Goal: Task Accomplishment & Management: Complete application form

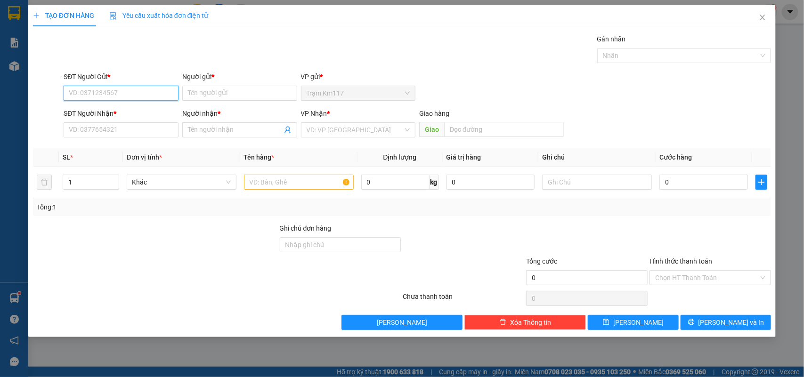
click at [137, 92] on input "SĐT Người Gửi *" at bounding box center [121, 93] width 115 height 15
click at [125, 109] on div "0932535028 - [PERSON_NAME]" at bounding box center [121, 112] width 104 height 10
type input "0932535028"
type input "[PERSON_NAME]"
type input "0972515222"
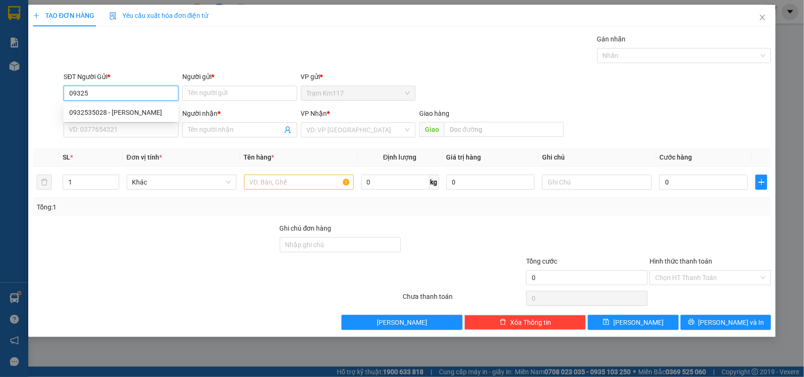
type input "QUÂN"
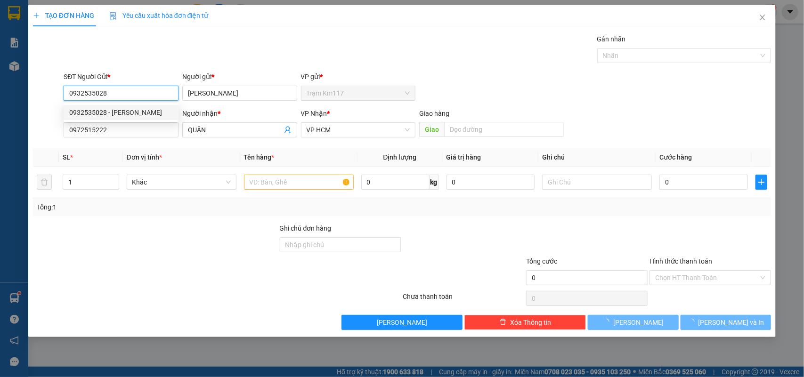
type input "25.000"
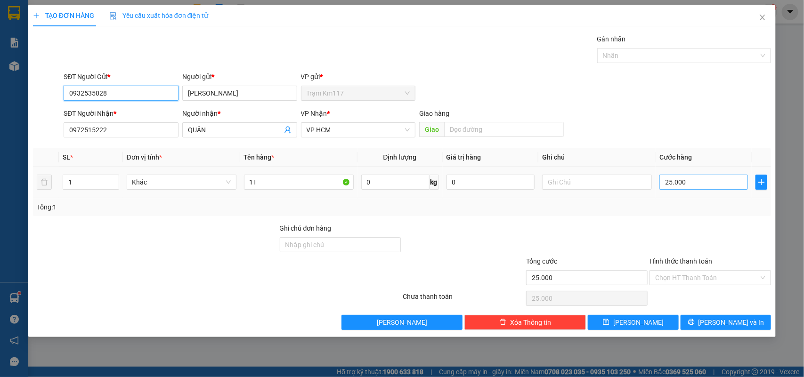
type input "0932535028"
click at [688, 182] on input "25.000" at bounding box center [703, 182] width 88 height 15
type input "0"
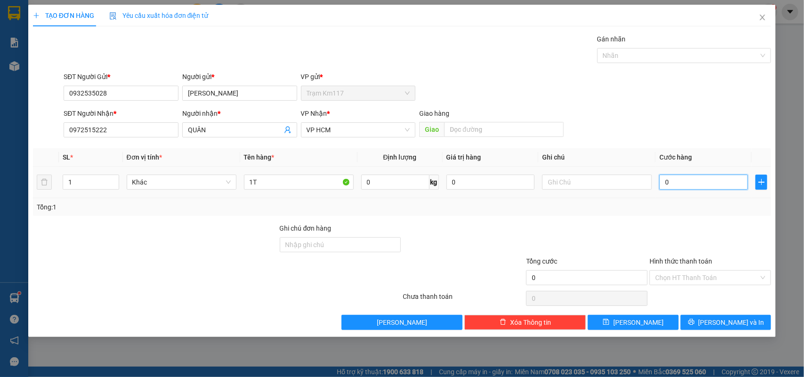
type input "0"
click at [662, 179] on input "0" at bounding box center [703, 182] width 88 height 15
type input "30"
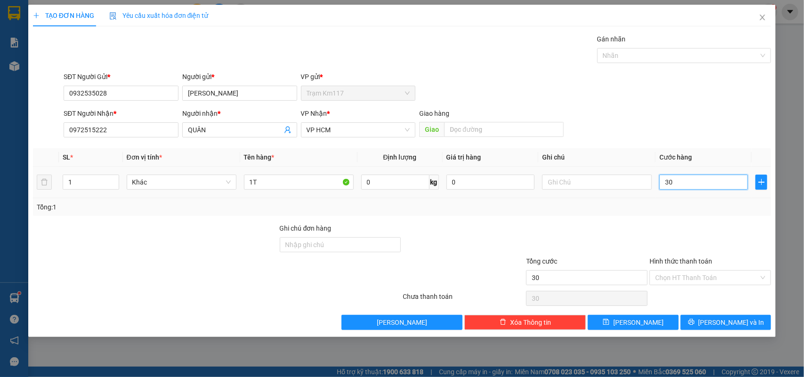
type input "300"
type input "3.000"
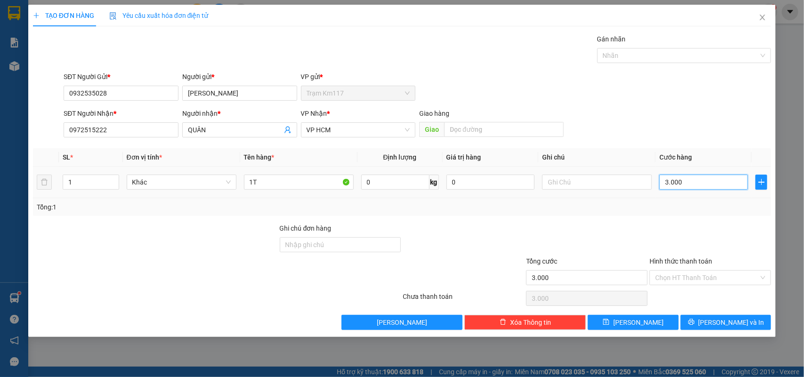
type input "33.000"
type input "33.300"
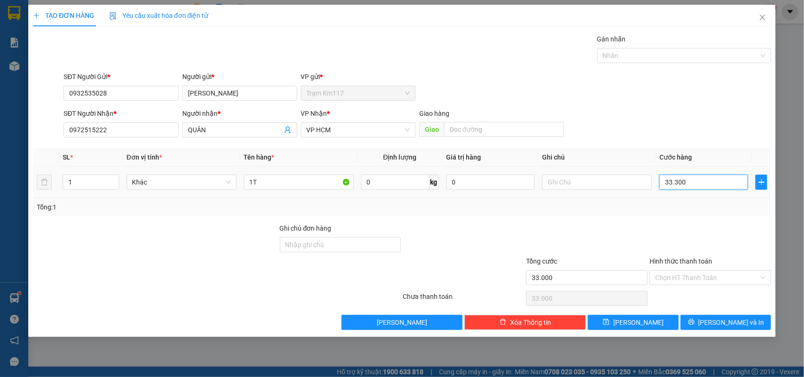
type input "33.300"
type input "3.330"
type input "333"
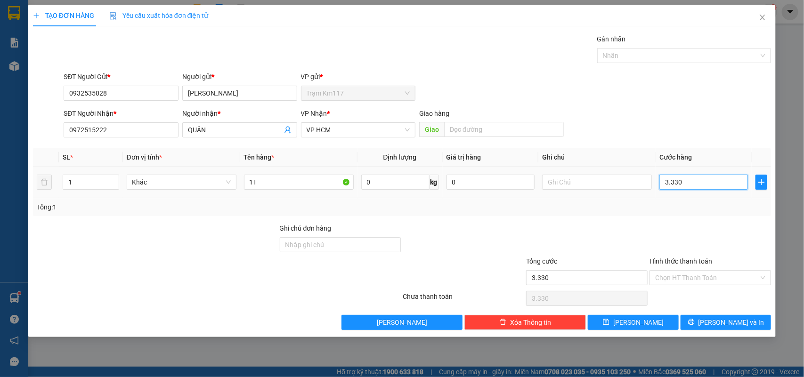
type input "333"
type input "33"
click at [679, 181] on input "33" at bounding box center [703, 182] width 88 height 15
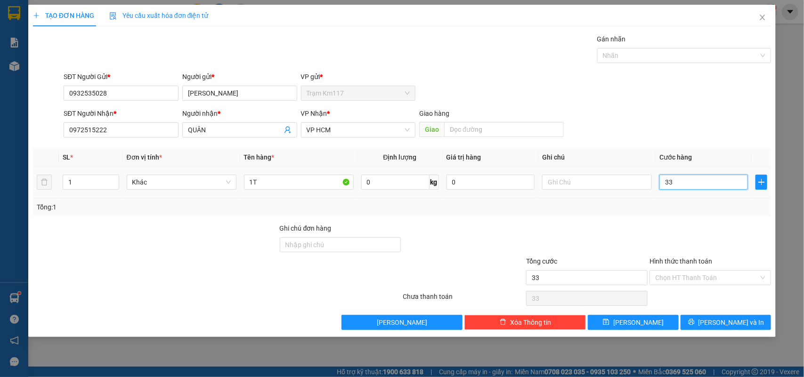
type input "3"
type input "0"
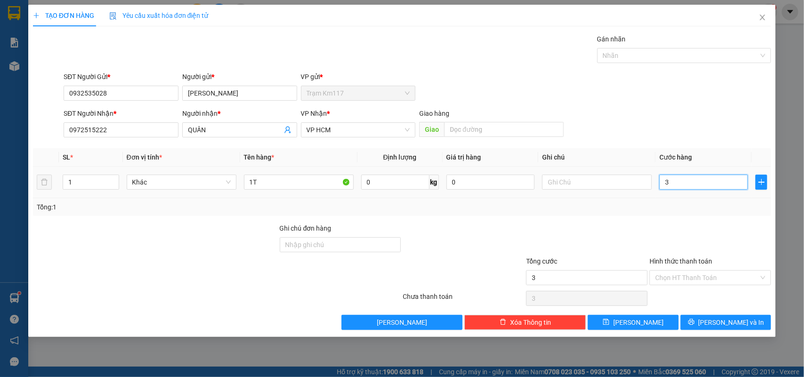
type input "0"
click at [662, 181] on input "0" at bounding box center [703, 182] width 88 height 15
type input "30"
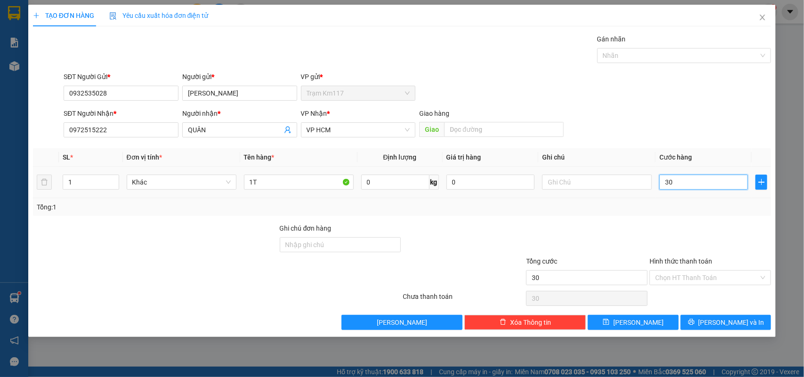
type input "300"
type input "3.000"
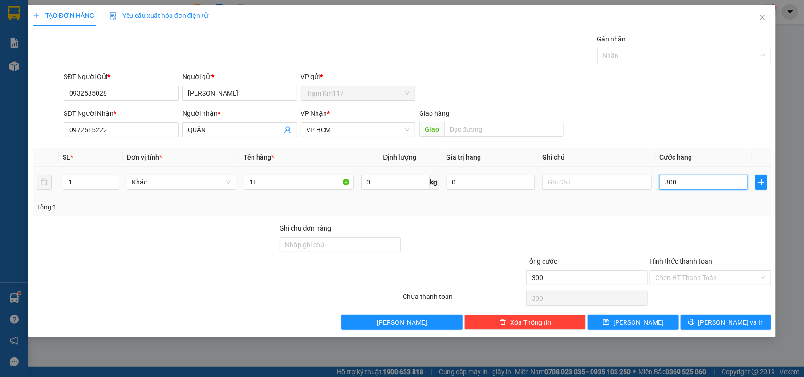
type input "3.000"
type input "30.000"
click at [691, 277] on input "Hình thức thanh toán" at bounding box center [707, 278] width 104 height 14
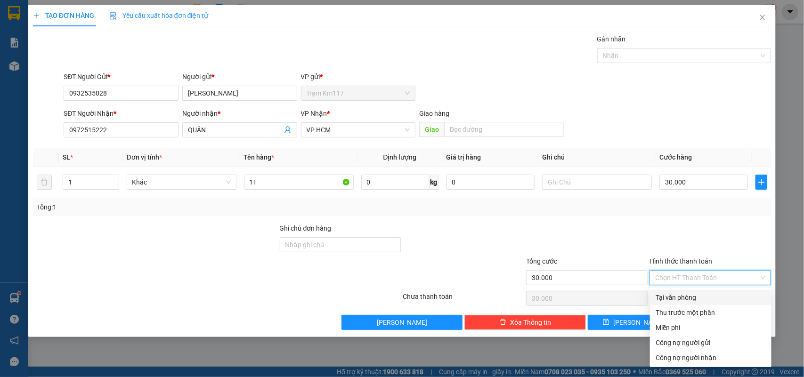
click at [676, 296] on div "Tại văn phòng" at bounding box center [710, 297] width 110 height 10
type input "0"
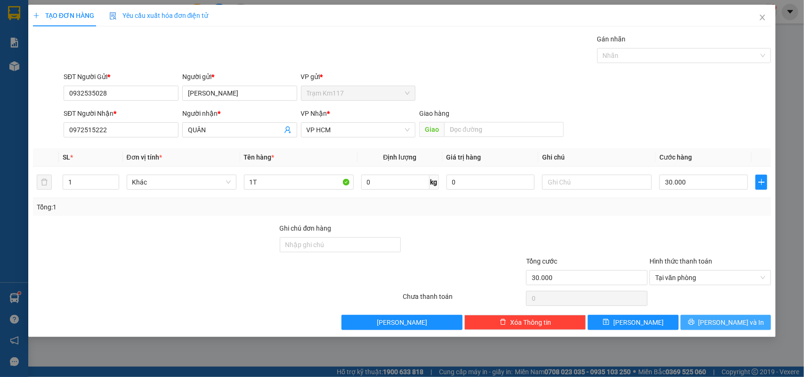
click at [718, 325] on span "[PERSON_NAME] và In" at bounding box center [731, 322] width 66 height 10
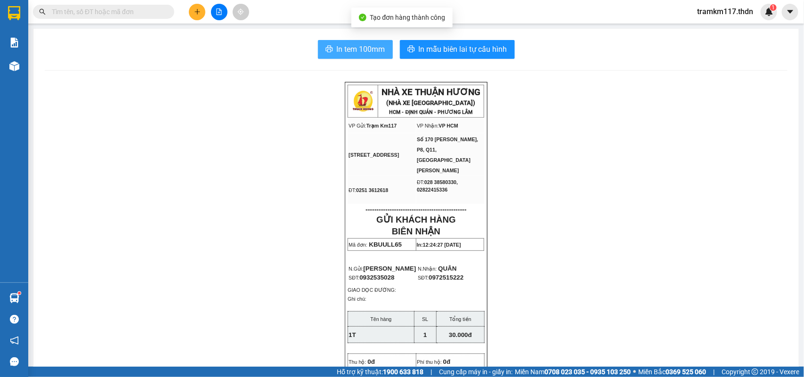
click at [363, 54] on span "In tem 100mm" at bounding box center [361, 49] width 48 height 12
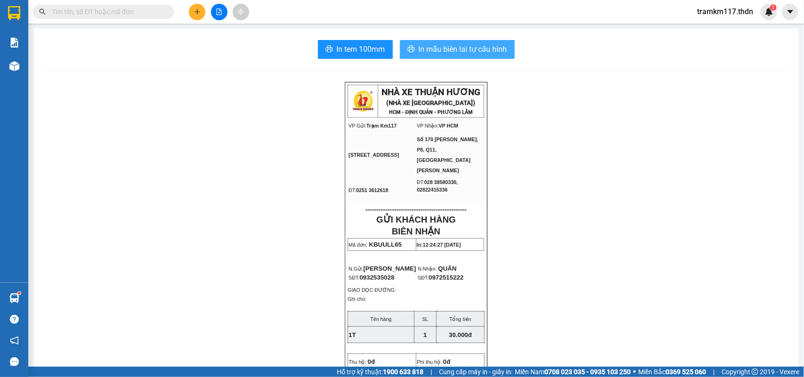
click at [464, 50] on span "In mẫu biên lai tự cấu hình" at bounding box center [462, 49] width 88 height 12
